Goal: Find specific page/section

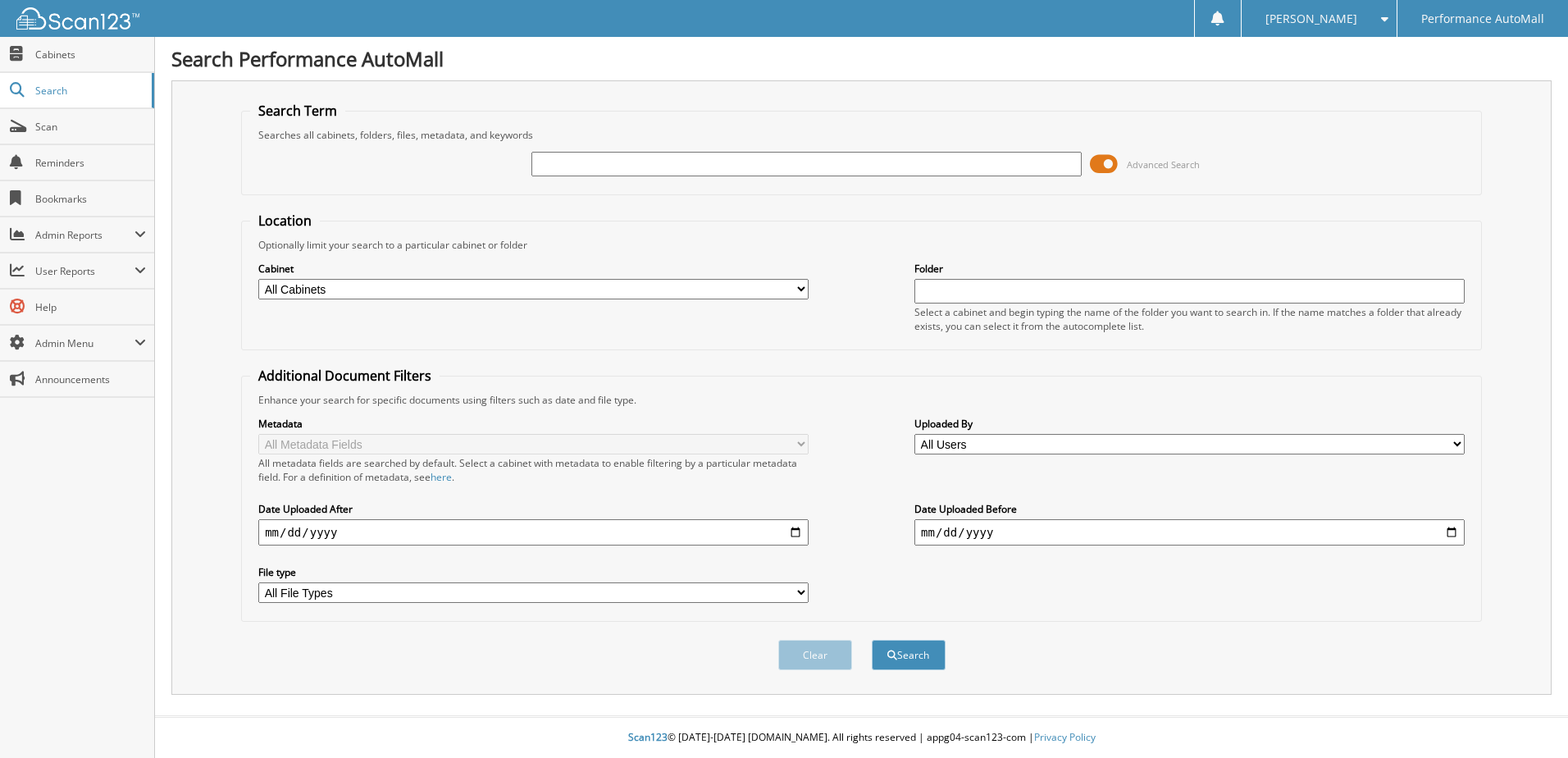
click at [549, 165] on input "text" at bounding box center [807, 164] width 550 height 25
paste input "G5106962"
type input "G5106962"
click at [872, 640] on button "Search" at bounding box center [909, 655] width 74 height 30
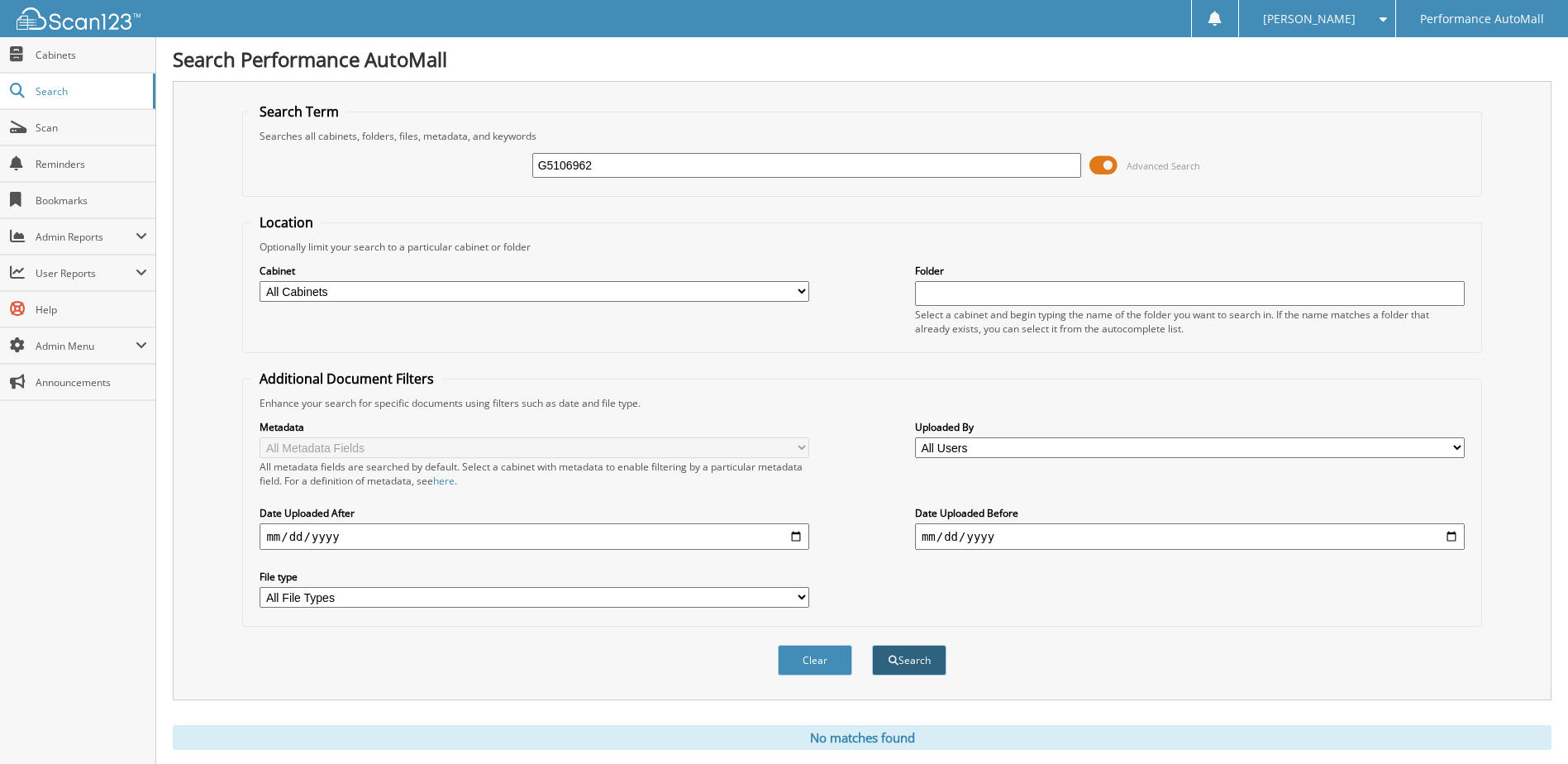
click at [900, 668] on button "Search" at bounding box center [909, 660] width 74 height 31
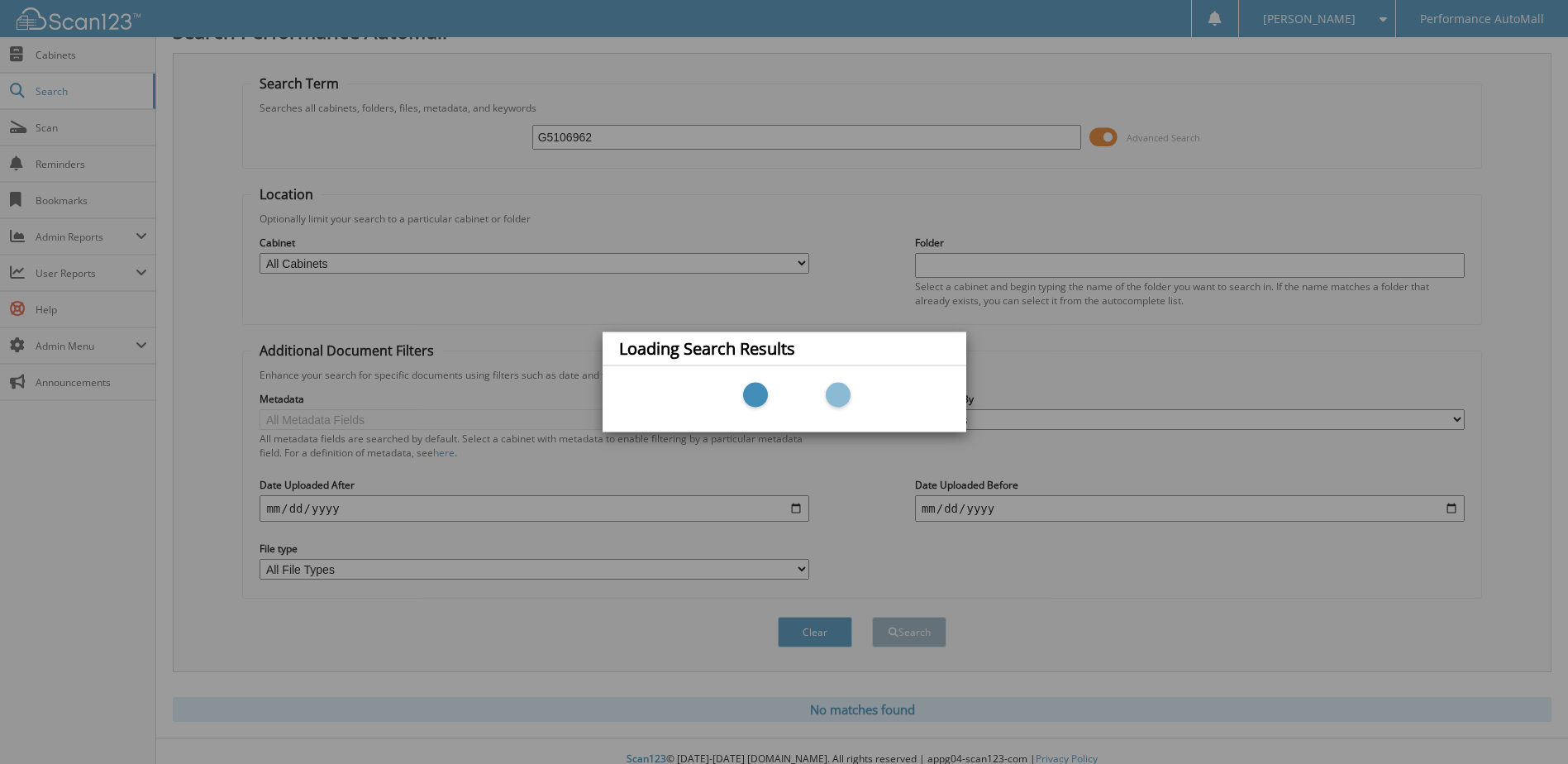
scroll to position [45, 0]
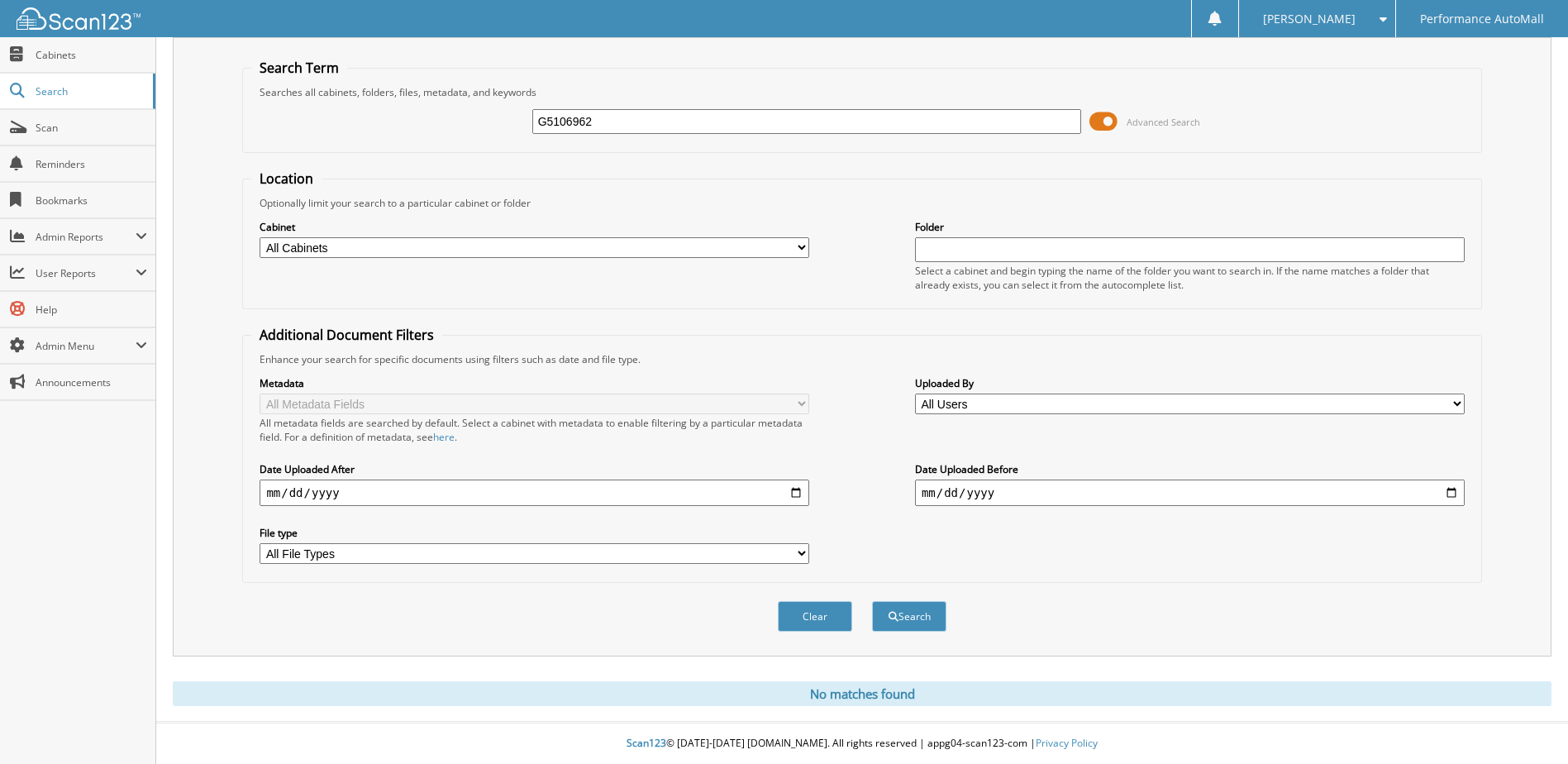
click at [57, 32] on div at bounding box center [70, 19] width 141 height 37
click at [63, 54] on span "Cabinets" at bounding box center [91, 55] width 111 height 14
